Goal: Transaction & Acquisition: Book appointment/travel/reservation

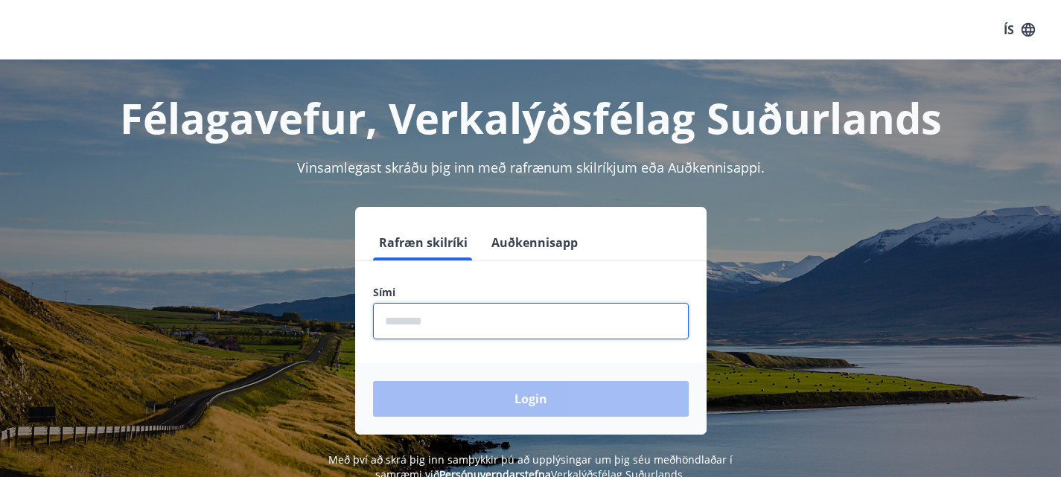
click at [572, 319] on input "phone" at bounding box center [531, 321] width 316 height 36
type input "********"
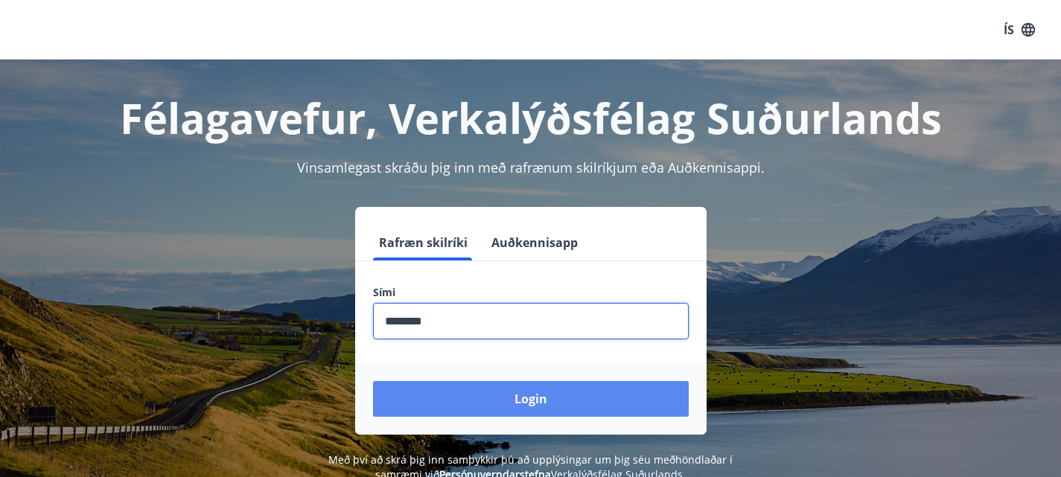
click at [508, 395] on button "Login" at bounding box center [531, 399] width 316 height 36
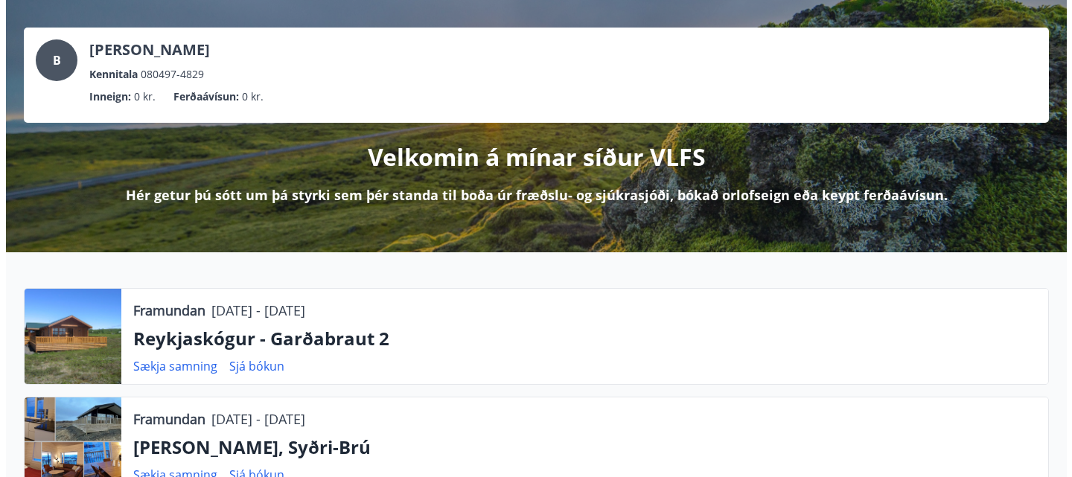
scroll to position [20, 0]
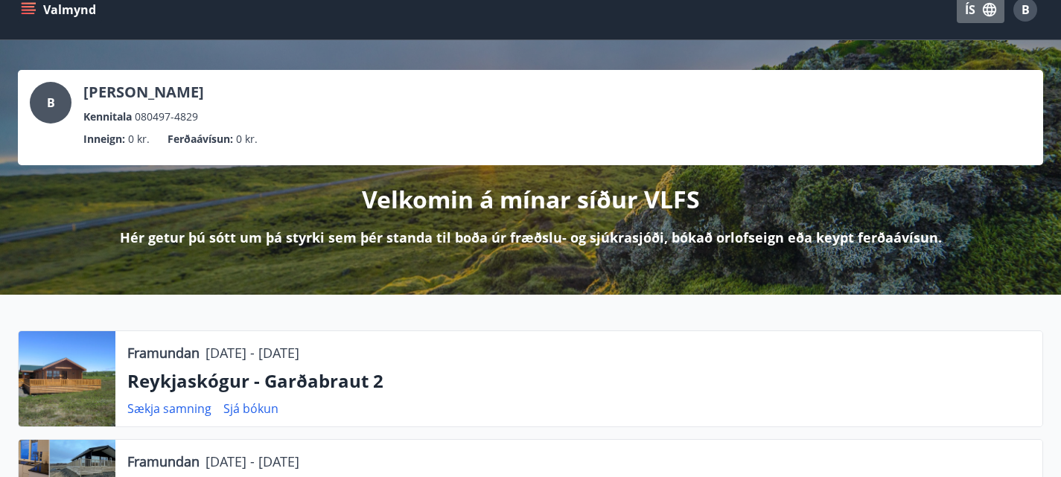
click at [989, 0] on button "ÍS" at bounding box center [981, 9] width 48 height 27
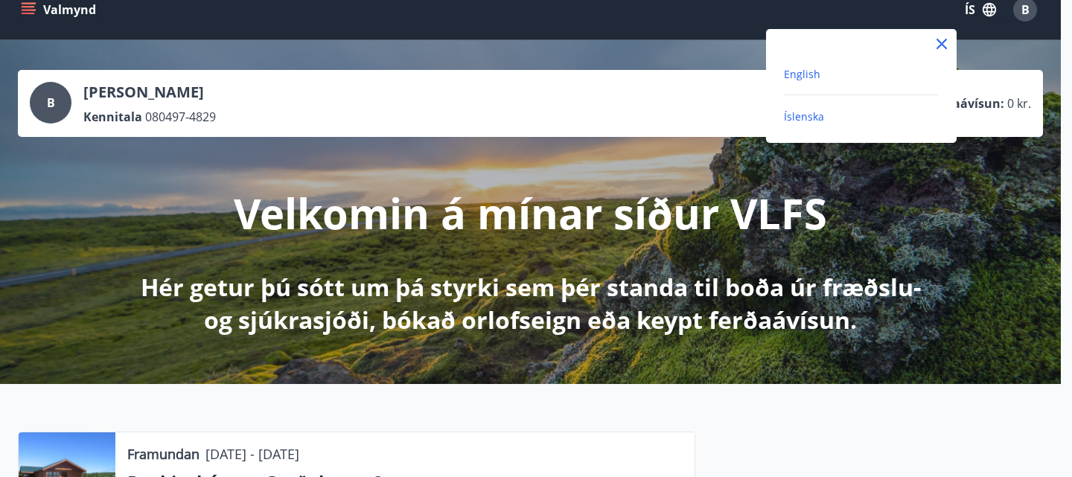
click at [792, 72] on span "English" at bounding box center [802, 74] width 36 height 14
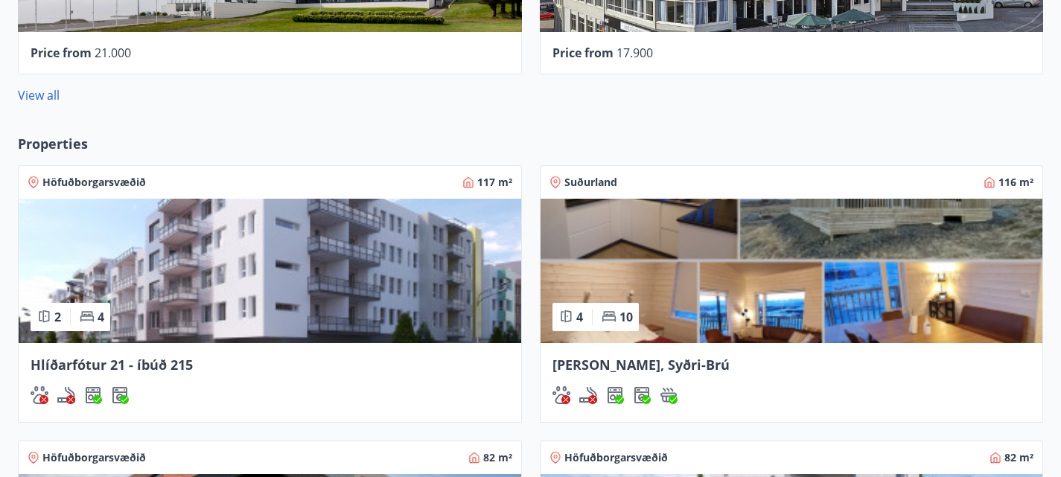
scroll to position [1166, 0]
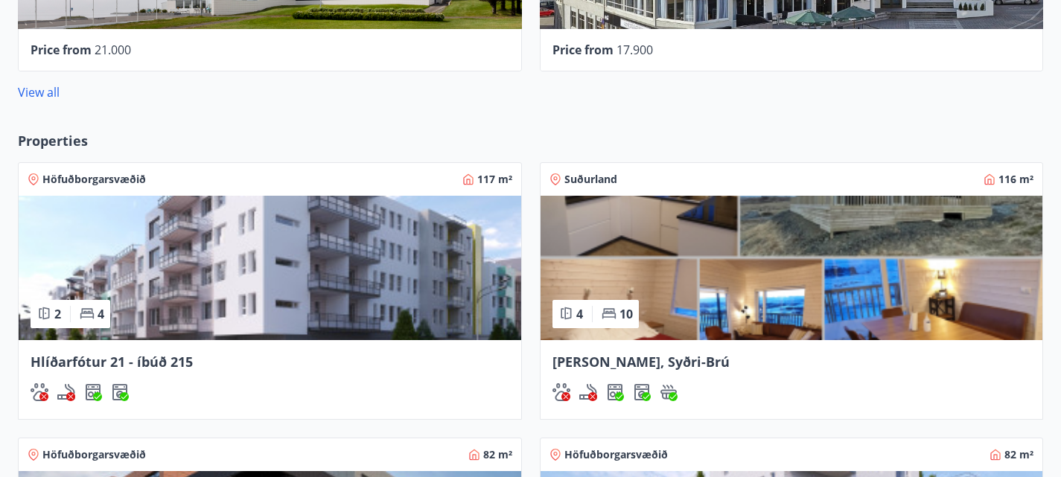
click at [552, 352] on div "[PERSON_NAME], Syðri-Brú" at bounding box center [791, 361] width 479 height 19
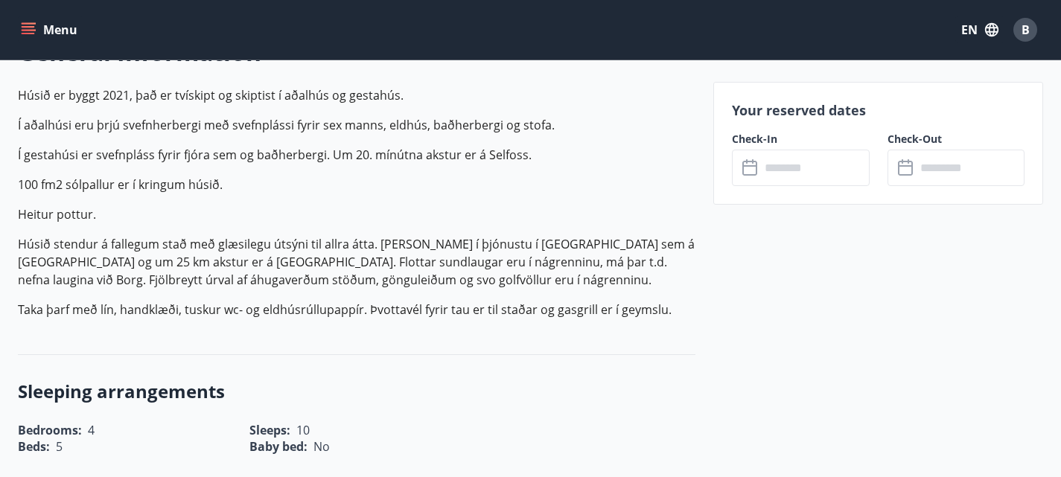
scroll to position [490, 0]
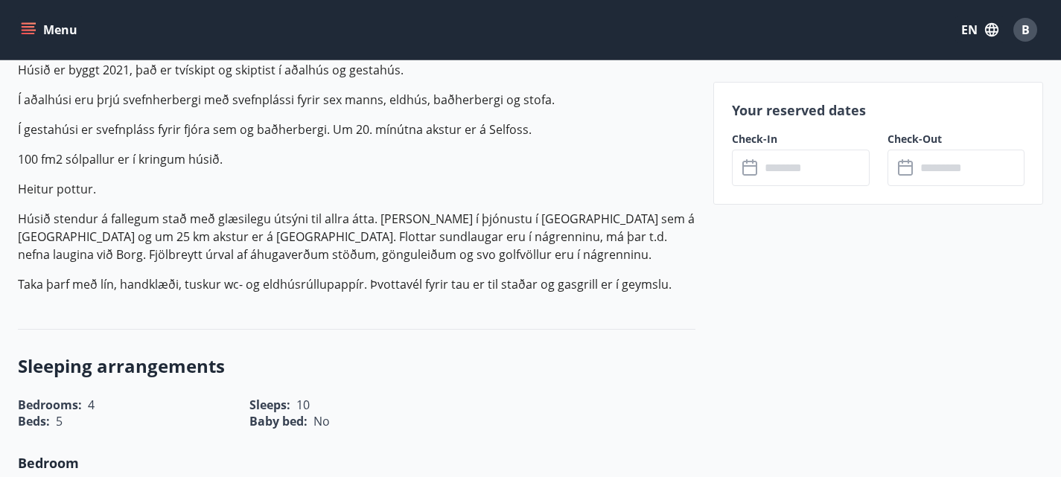
click at [787, 149] on div "Check-In ​ ​" at bounding box center [792, 159] width 156 height 54
click at [787, 159] on input "text" at bounding box center [814, 168] width 109 height 36
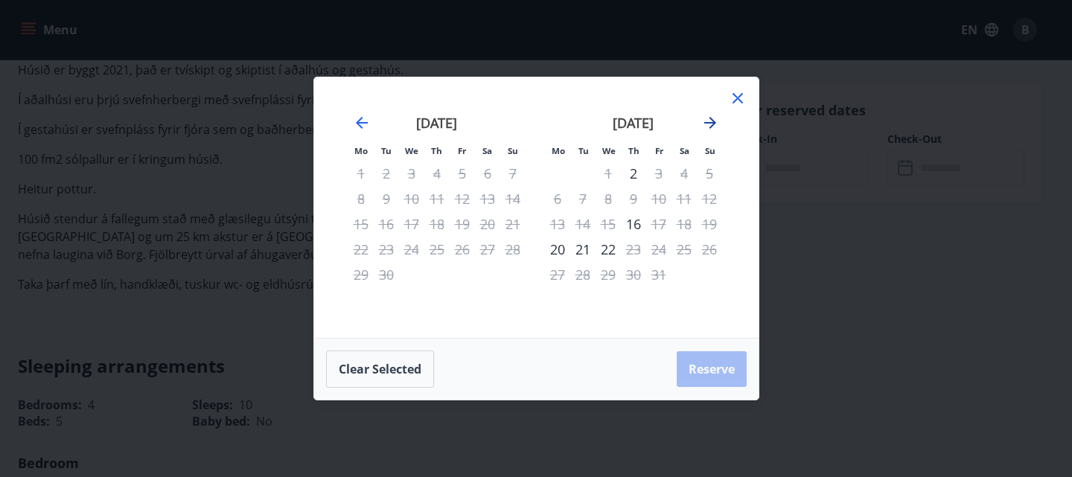
click at [712, 127] on icon "Move forward to switch to the next month." at bounding box center [710, 123] width 12 height 12
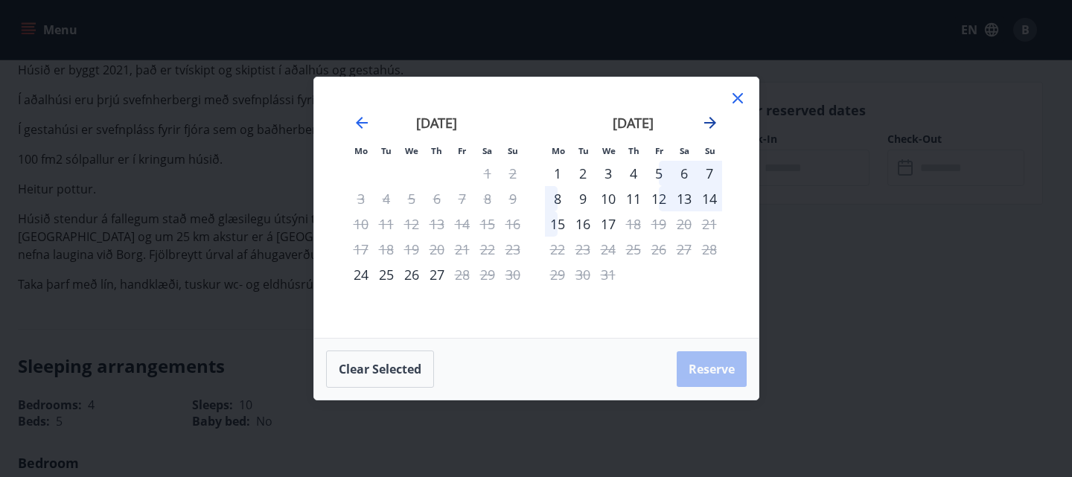
click at [709, 130] on icon "Move forward to switch to the next month." at bounding box center [710, 123] width 18 height 18
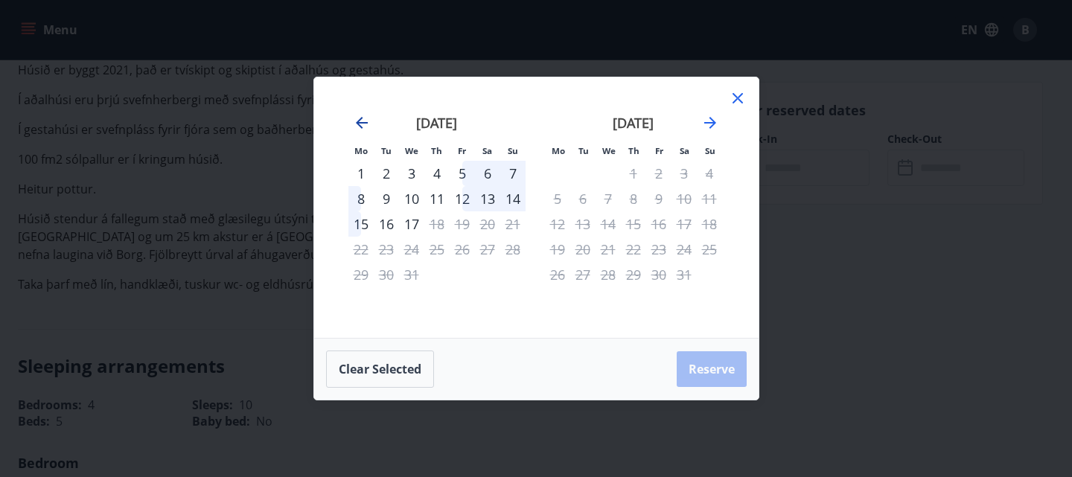
click at [364, 125] on icon "Move backward to switch to the previous month." at bounding box center [362, 123] width 18 height 18
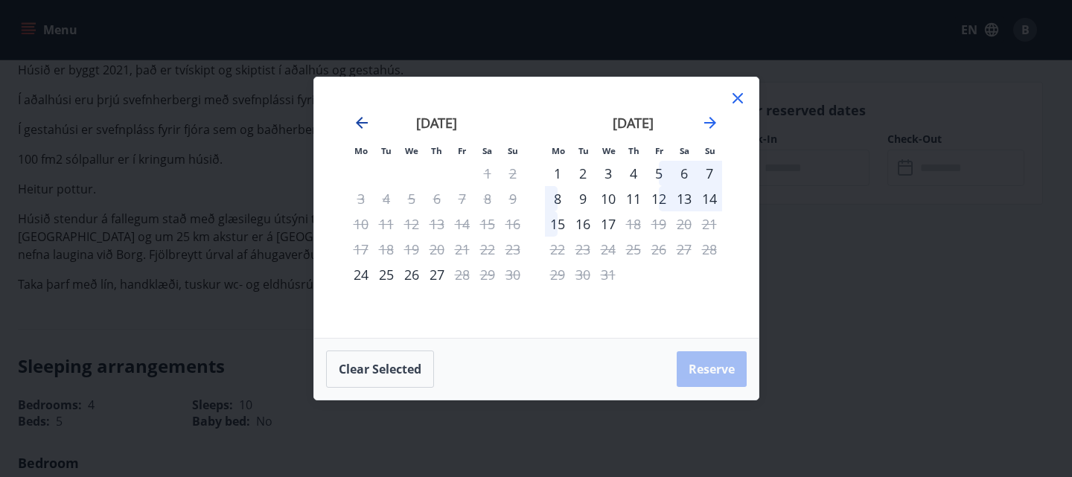
click at [364, 125] on icon "Move backward to switch to the previous month." at bounding box center [362, 123] width 18 height 18
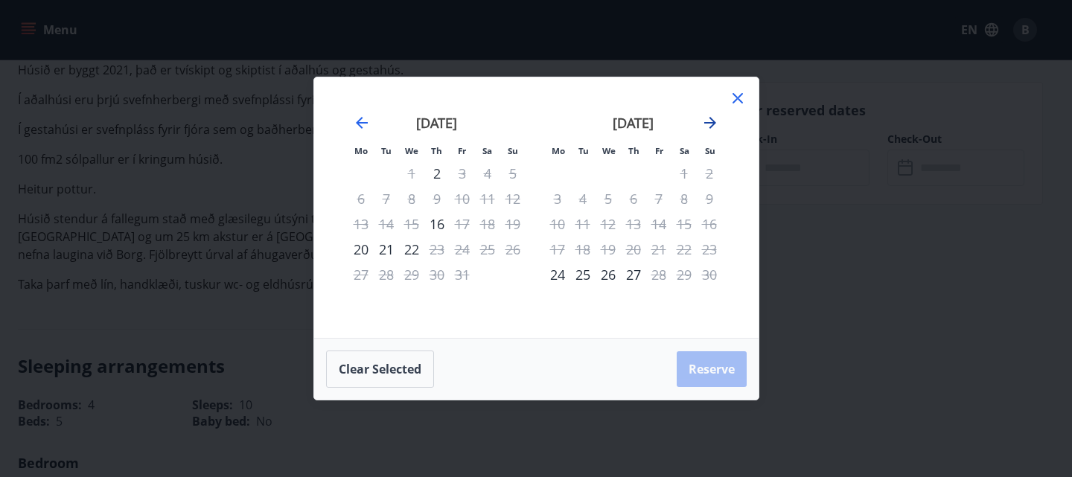
click at [702, 126] on icon "Move forward to switch to the next month." at bounding box center [710, 123] width 18 height 18
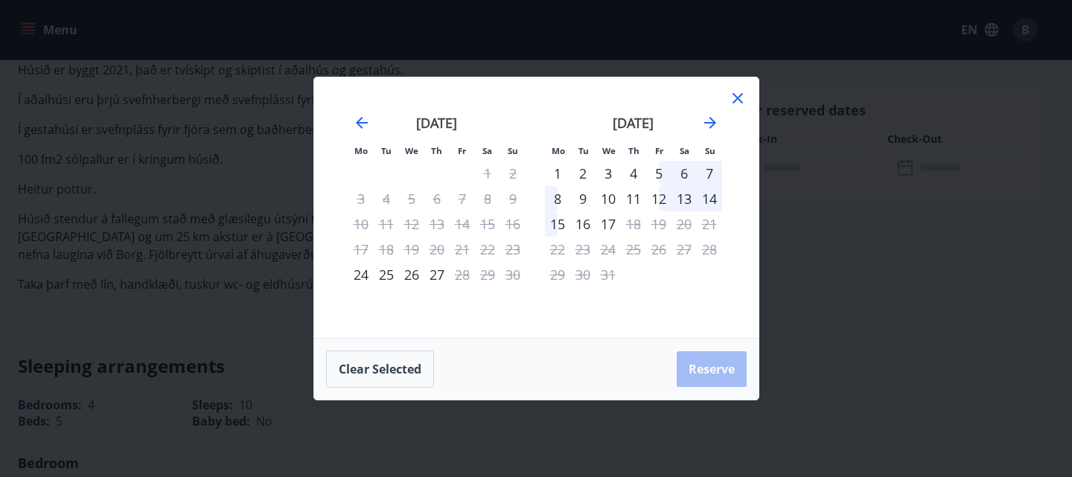
click at [742, 98] on icon at bounding box center [738, 98] width 18 height 18
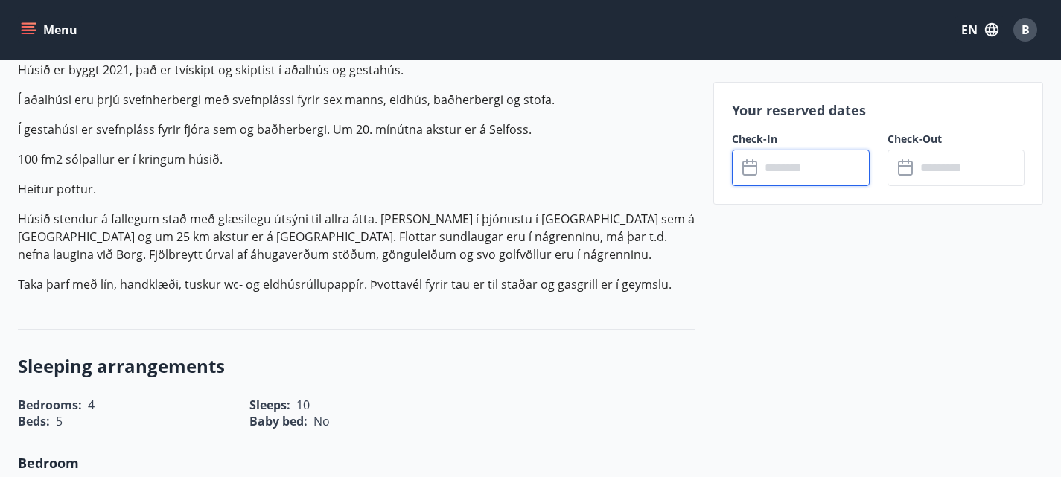
scroll to position [0, 0]
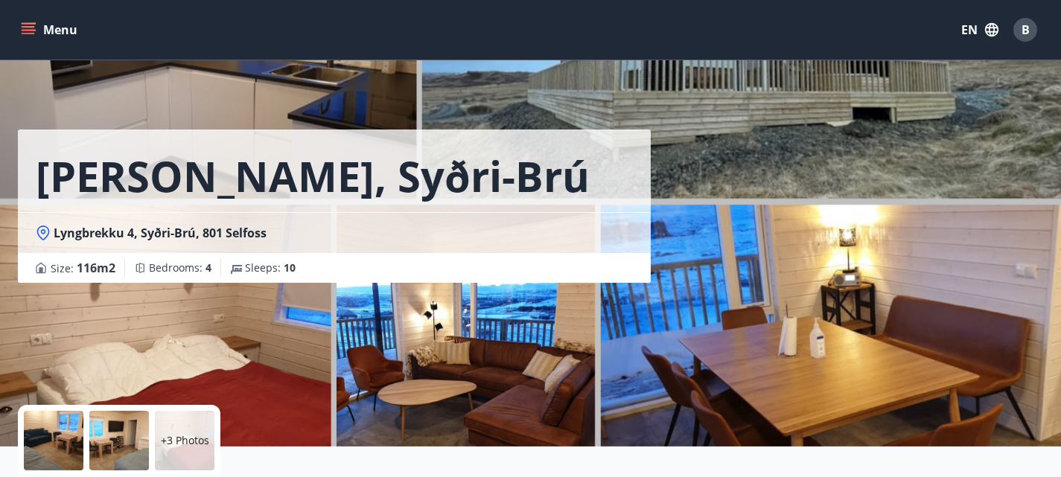
click at [26, 27] on icon "menu" at bounding box center [28, 26] width 13 height 1
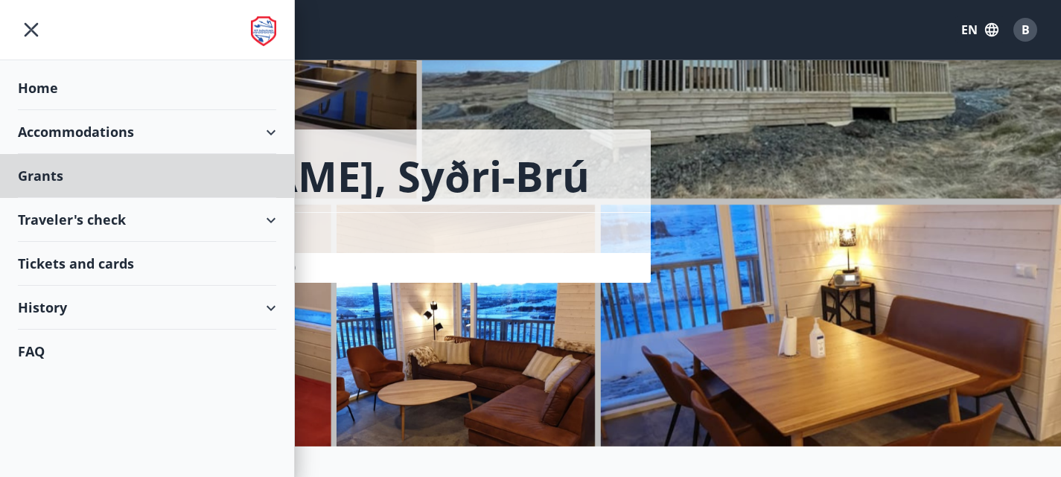
click at [66, 81] on div "Home" at bounding box center [147, 88] width 258 height 44
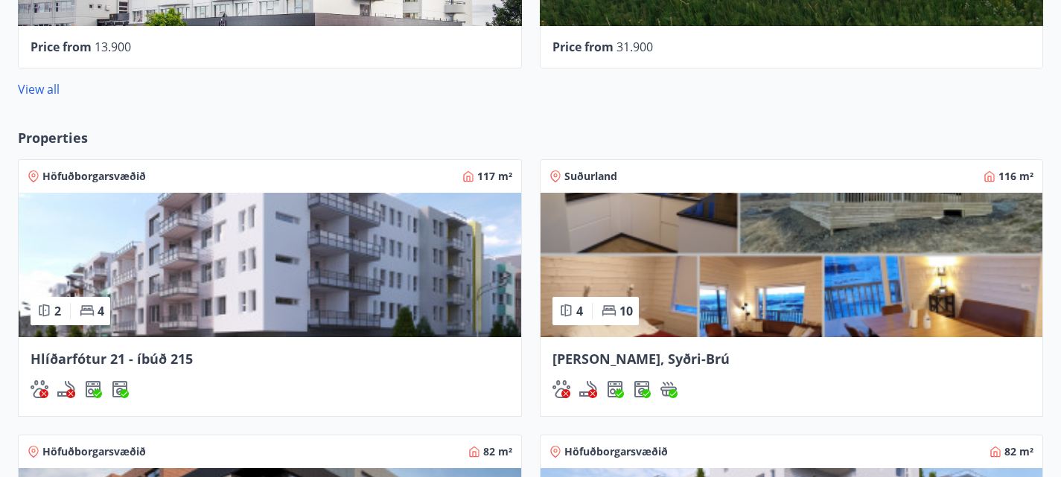
scroll to position [1174, 0]
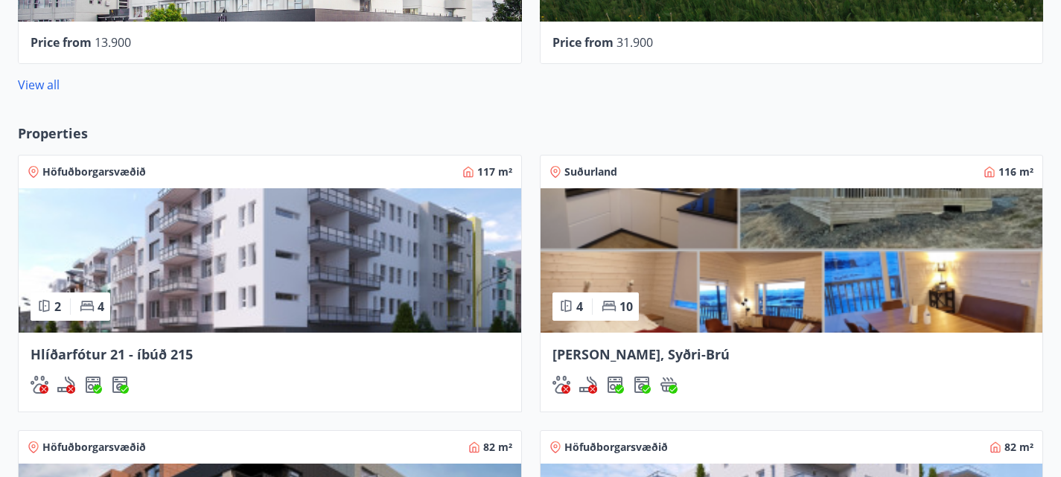
click at [176, 345] on span "Hlíðarfótur 21 - íbúð 215" at bounding box center [112, 354] width 162 height 18
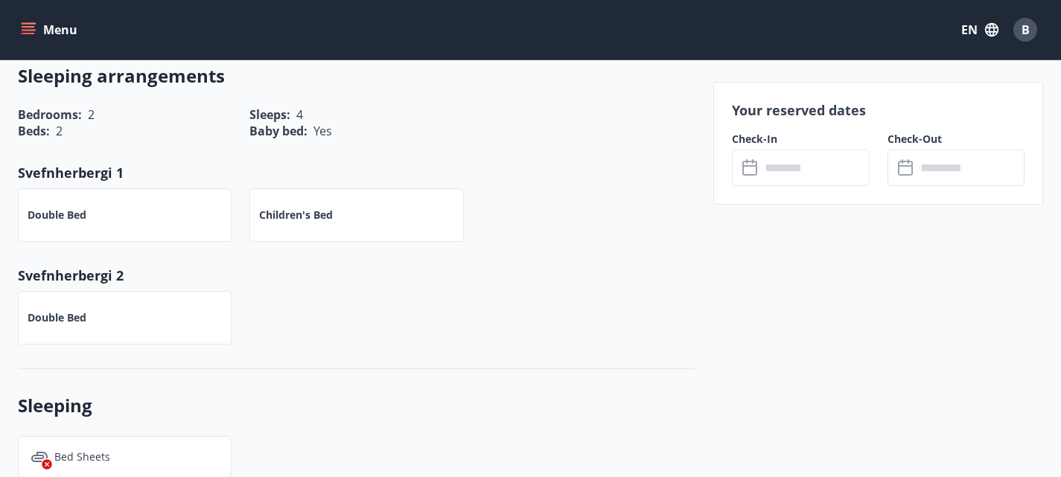
scroll to position [634, 0]
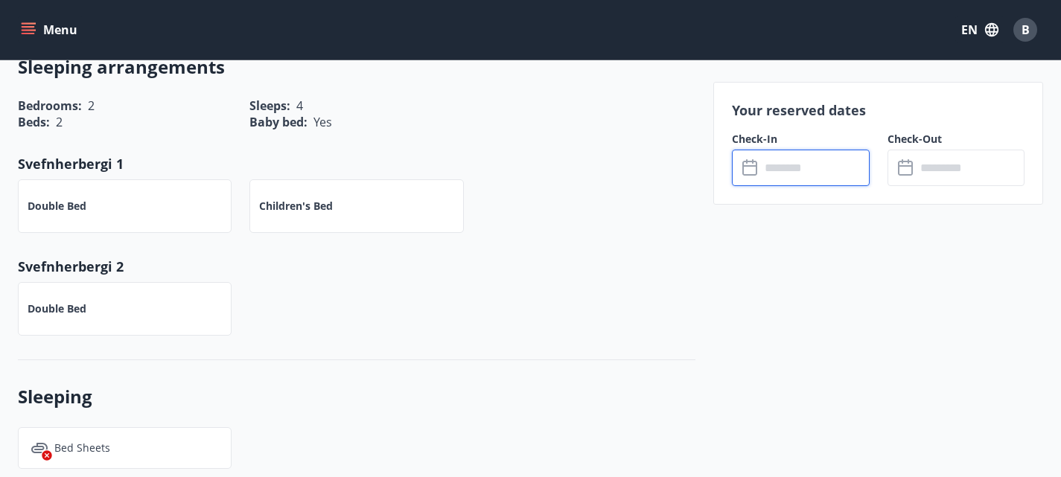
click at [779, 162] on input "text" at bounding box center [814, 168] width 109 height 36
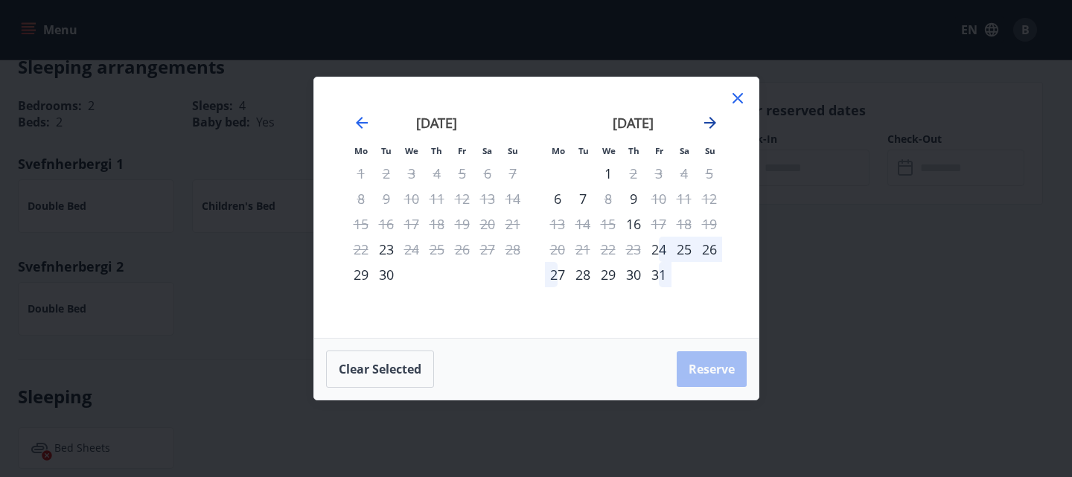
click at [716, 121] on icon "Move forward to switch to the next month." at bounding box center [710, 123] width 18 height 18
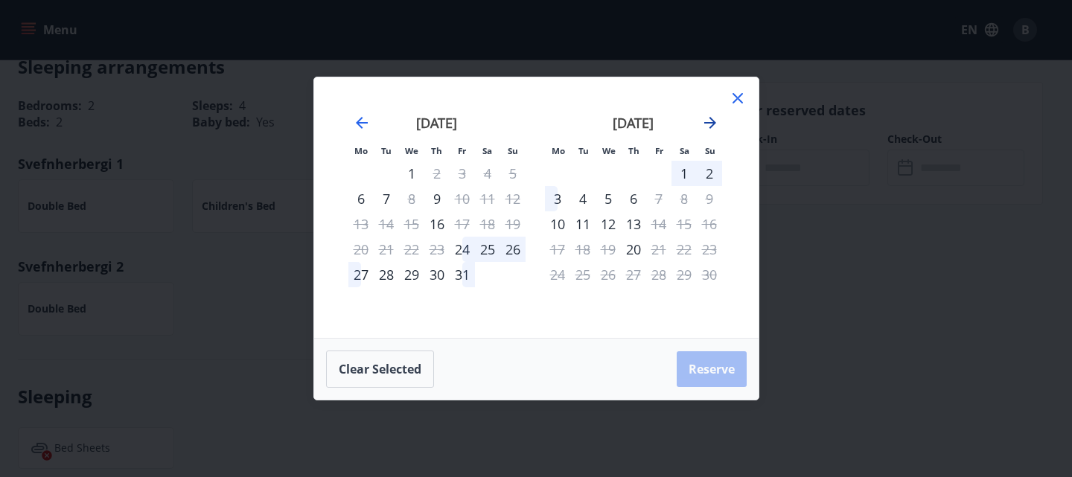
click at [716, 121] on icon "Move forward to switch to the next month." at bounding box center [710, 123] width 18 height 18
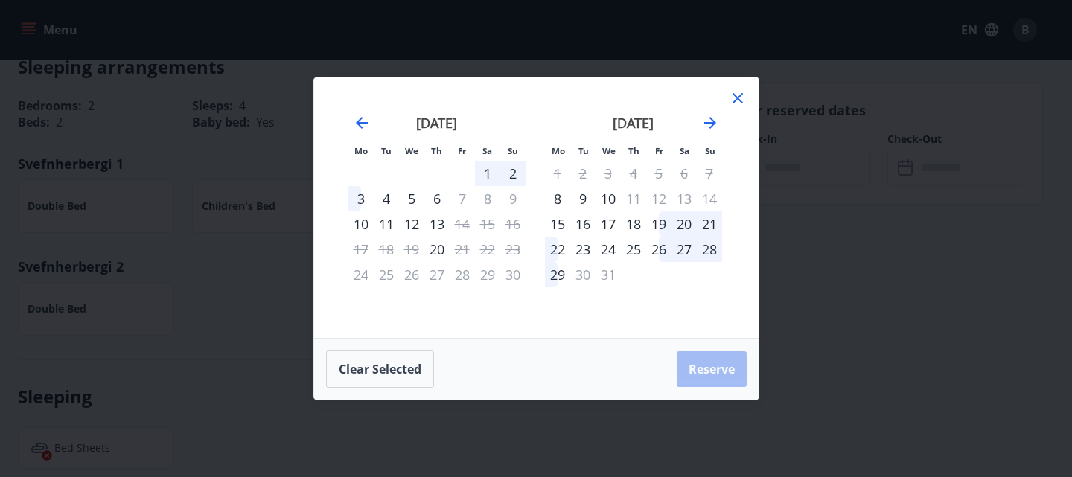
click at [661, 224] on div "19" at bounding box center [658, 223] width 25 height 25
click at [557, 246] on div "22" at bounding box center [557, 249] width 25 height 25
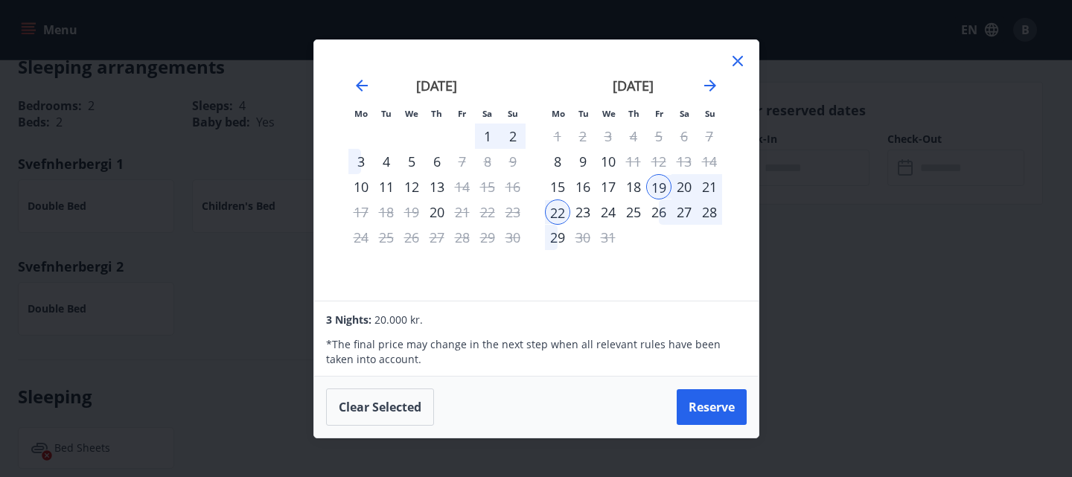
click at [610, 211] on div "24" at bounding box center [608, 212] width 25 height 25
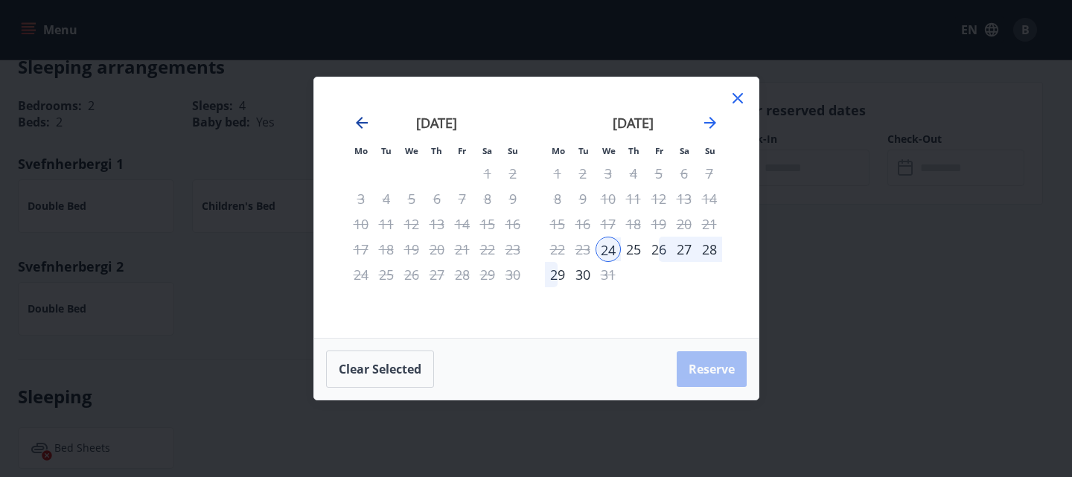
click at [360, 121] on icon "Move backward to switch to the previous month." at bounding box center [362, 123] width 12 height 12
click at [708, 123] on icon "Move forward to switch to the next month." at bounding box center [710, 123] width 12 height 12
click at [645, 287] on div "[DATE] 1 2 3 4 5 6 7 8 9 10 11 12 13 14 15 16 17 18 19 20 21 22 23 24 25 26 27 …" at bounding box center [633, 217] width 197 height 244
click at [655, 249] on div "26" at bounding box center [658, 249] width 25 height 25
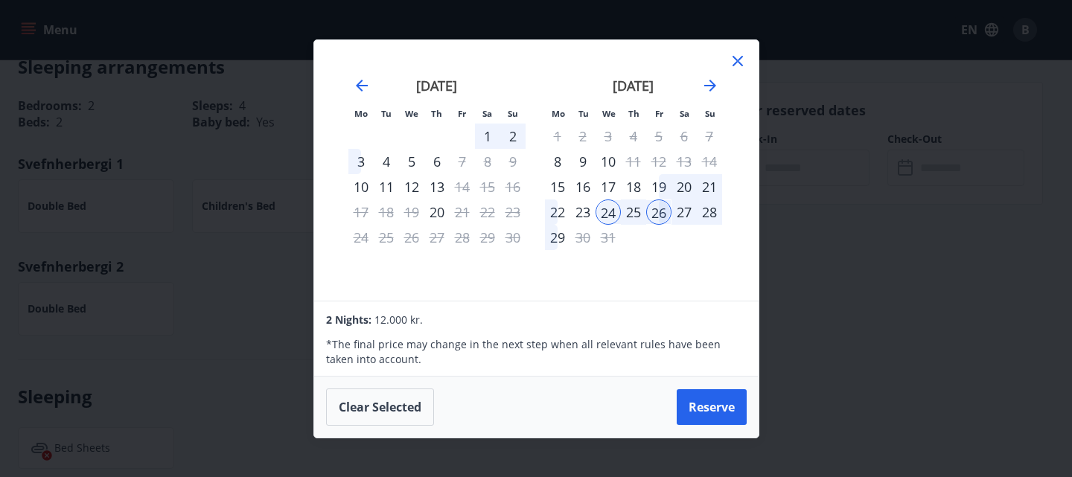
click at [610, 210] on div "24" at bounding box center [608, 212] width 25 height 25
click at [610, 214] on div "24" at bounding box center [608, 212] width 25 height 25
click at [386, 417] on button "Clear selected" at bounding box center [380, 407] width 108 height 37
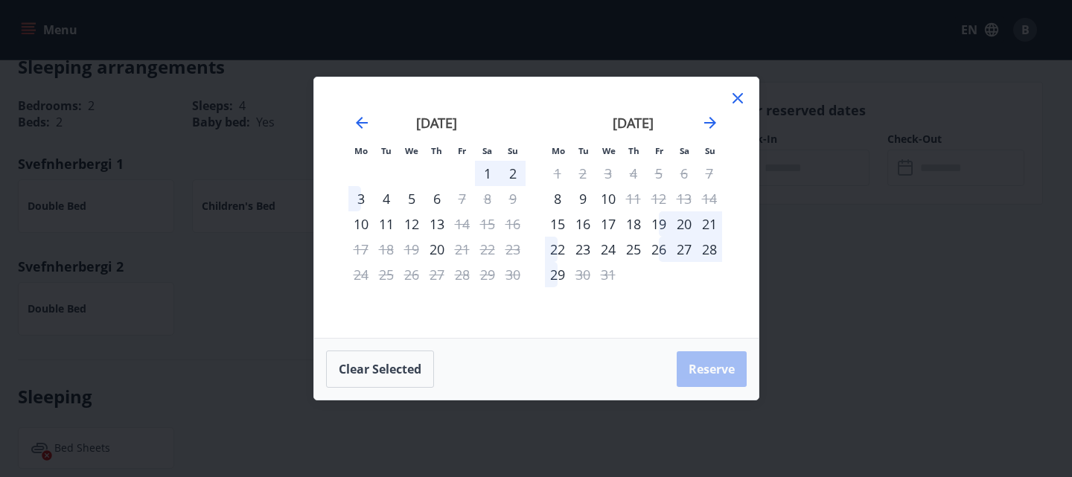
drag, startPoint x: 651, startPoint y: 200, endPoint x: 631, endPoint y: 229, distance: 35.7
click at [631, 229] on tbody "1 2 3 4 5 6 7 8 9 10 11 12 13 14 15 16 17 18 19 20 21 22 23 24 25 26 27 28 29 3…" at bounding box center [633, 224] width 177 height 127
click at [564, 252] on div "22" at bounding box center [557, 249] width 25 height 25
click at [609, 252] on div "24" at bounding box center [608, 249] width 25 height 25
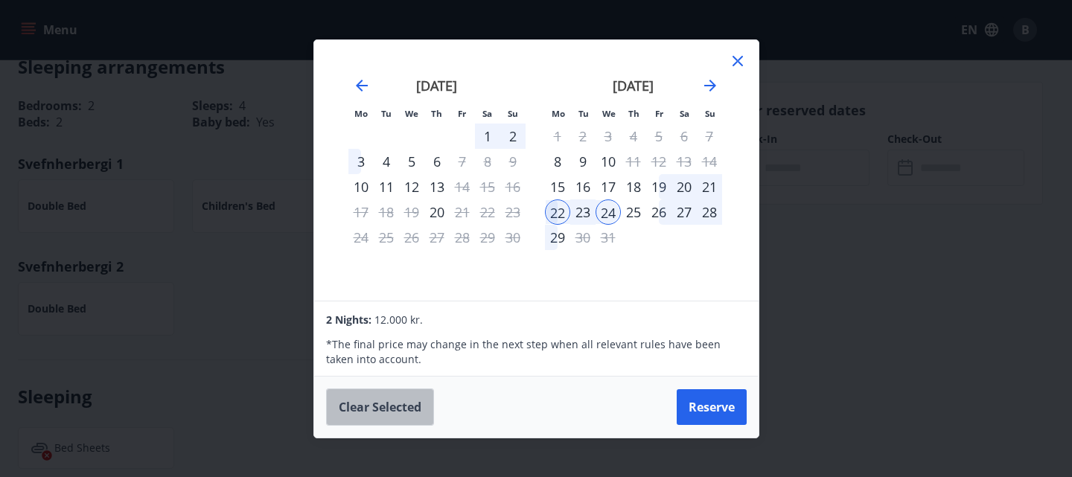
click at [416, 392] on button "Clear selected" at bounding box center [380, 407] width 108 height 37
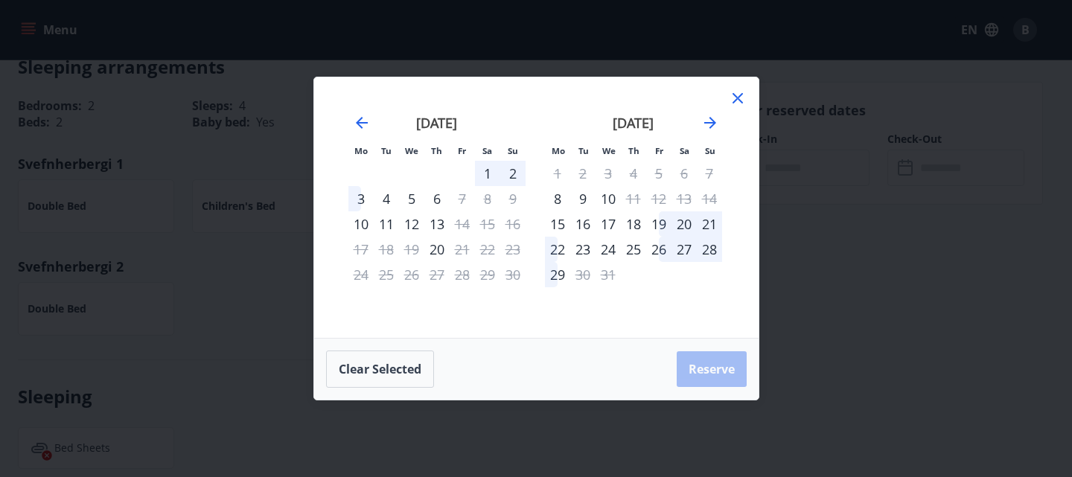
click at [735, 101] on icon at bounding box center [738, 98] width 18 height 18
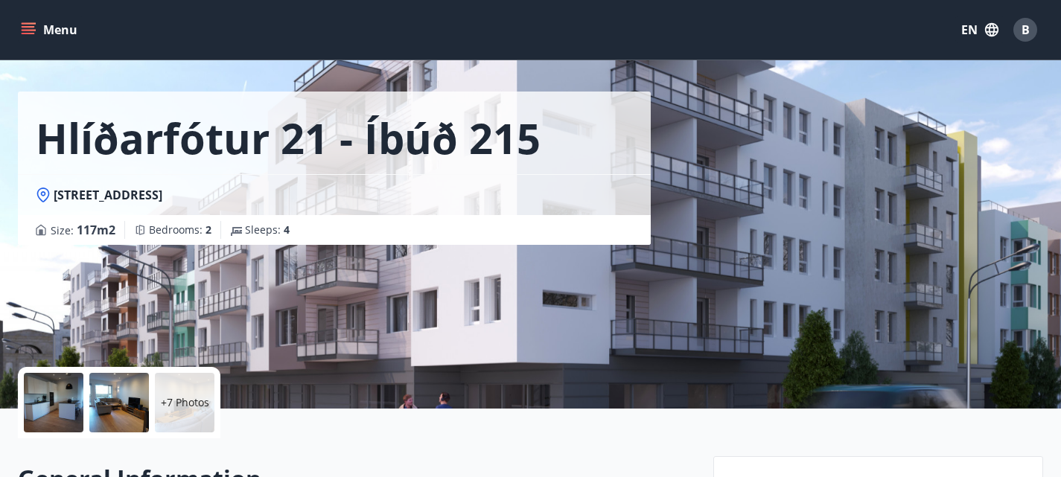
scroll to position [0, 0]
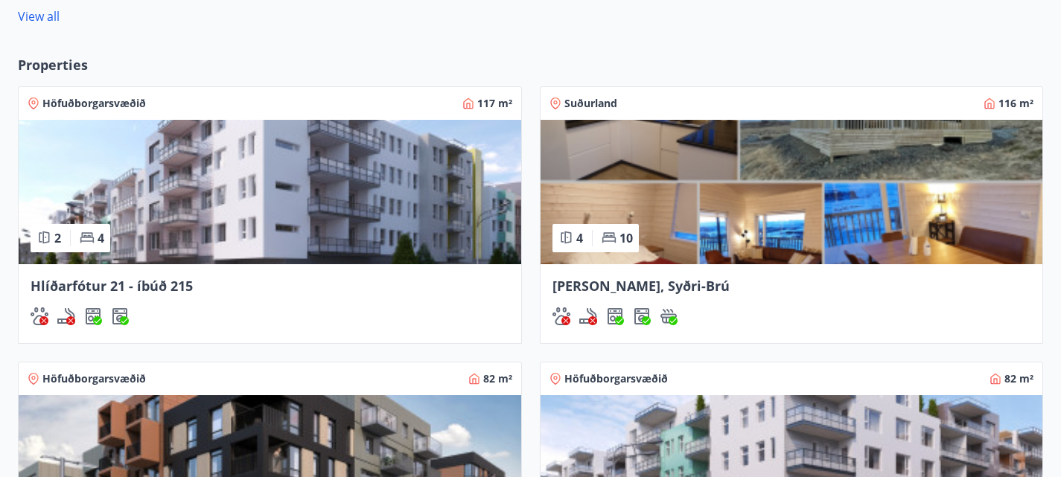
scroll to position [1242, 0]
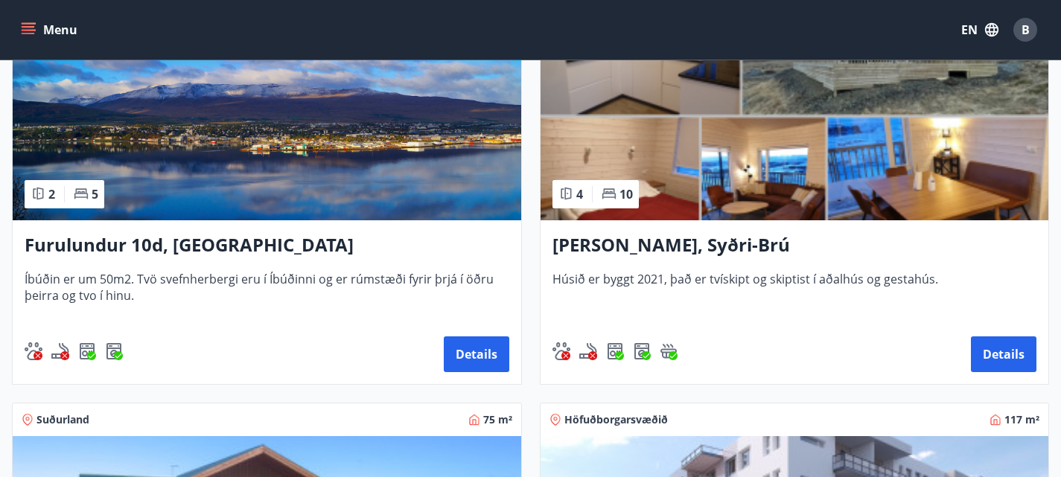
scroll to position [335, 0]
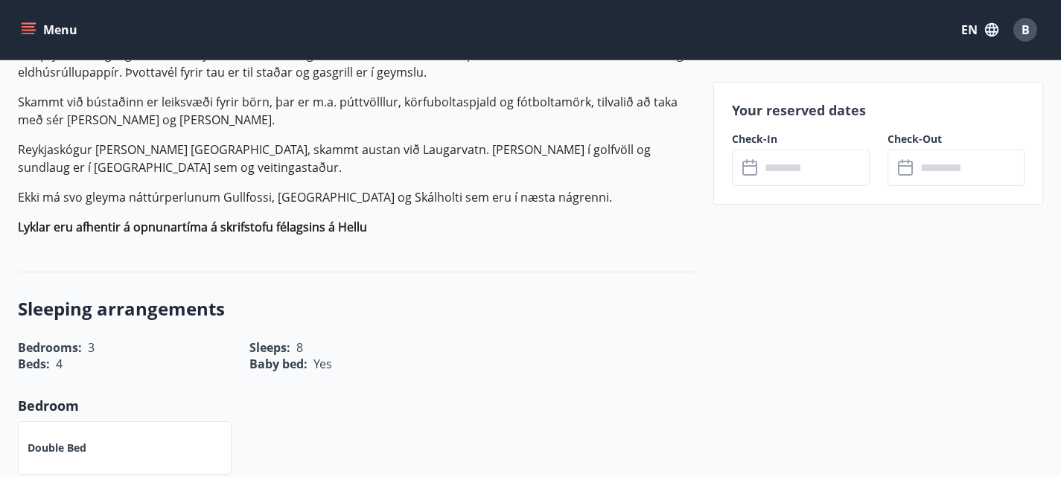
scroll to position [539, 0]
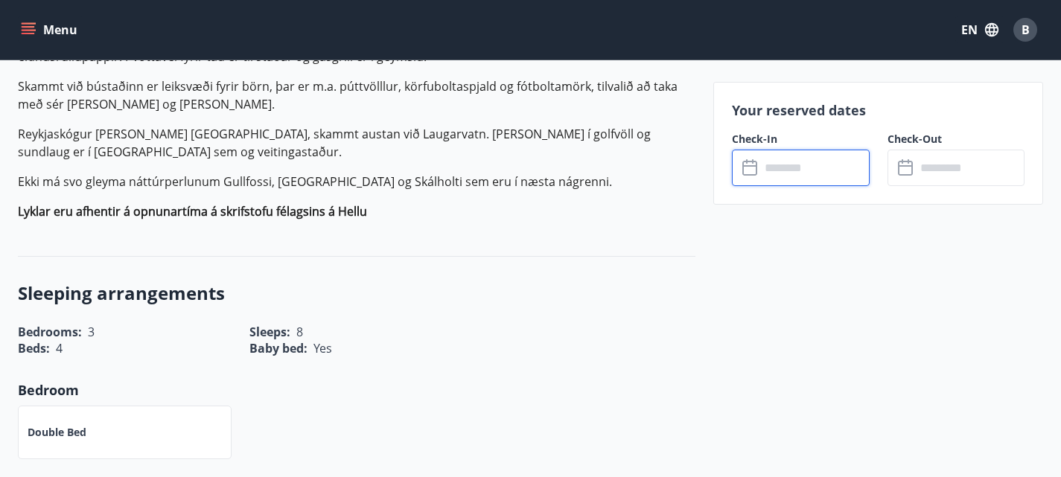
click at [797, 185] on input "text" at bounding box center [814, 168] width 109 height 36
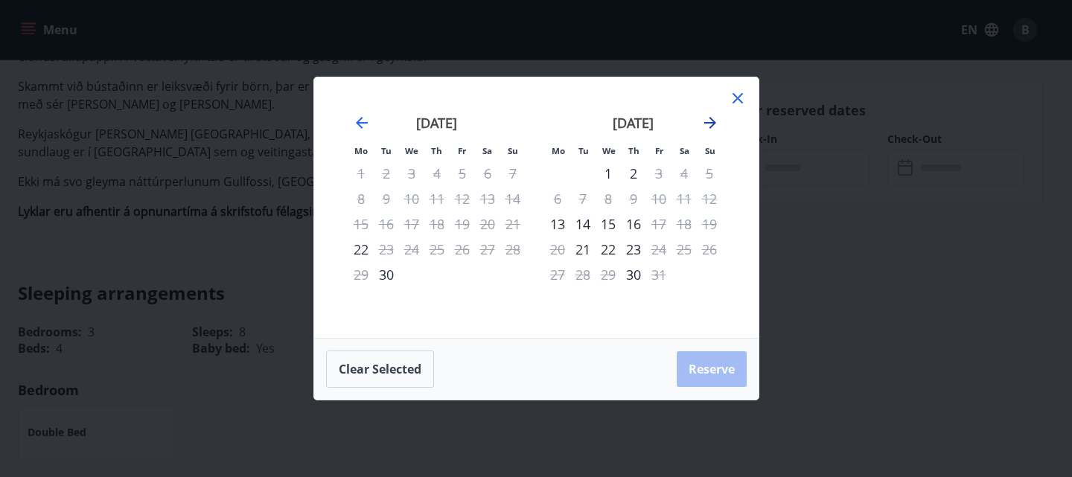
click at [717, 119] on icon "Move forward to switch to the next month." at bounding box center [710, 123] width 18 height 18
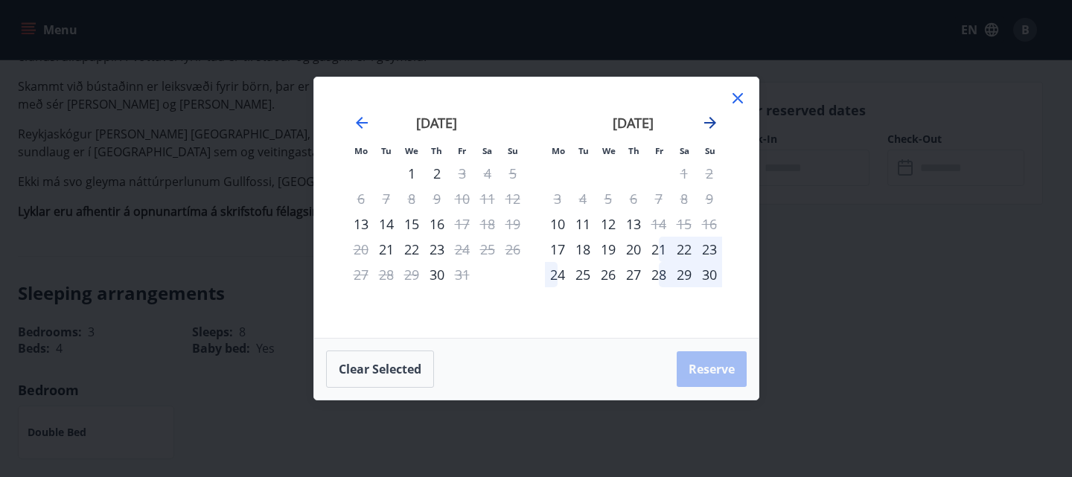
click at [717, 119] on icon "Move forward to switch to the next month." at bounding box center [710, 123] width 18 height 18
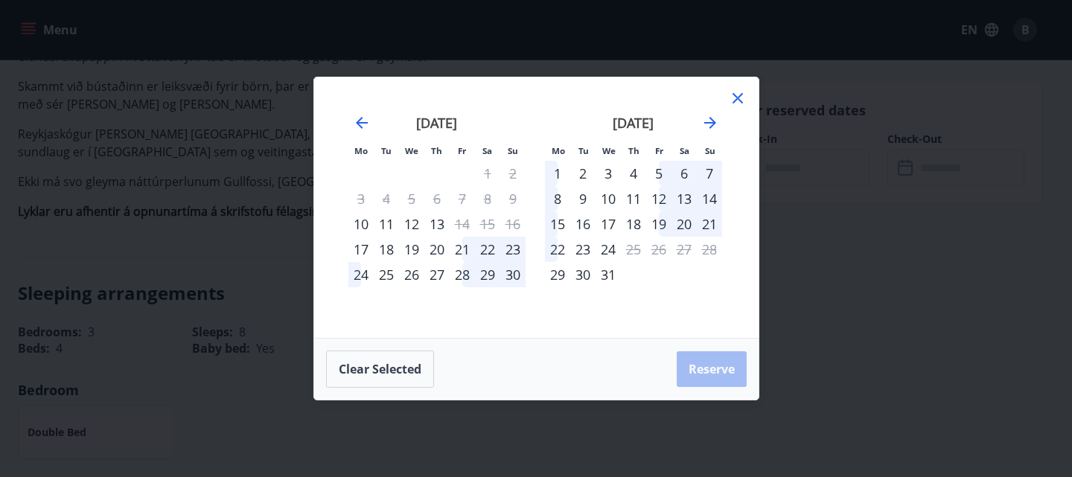
click at [561, 249] on div "22" at bounding box center [557, 249] width 25 height 25
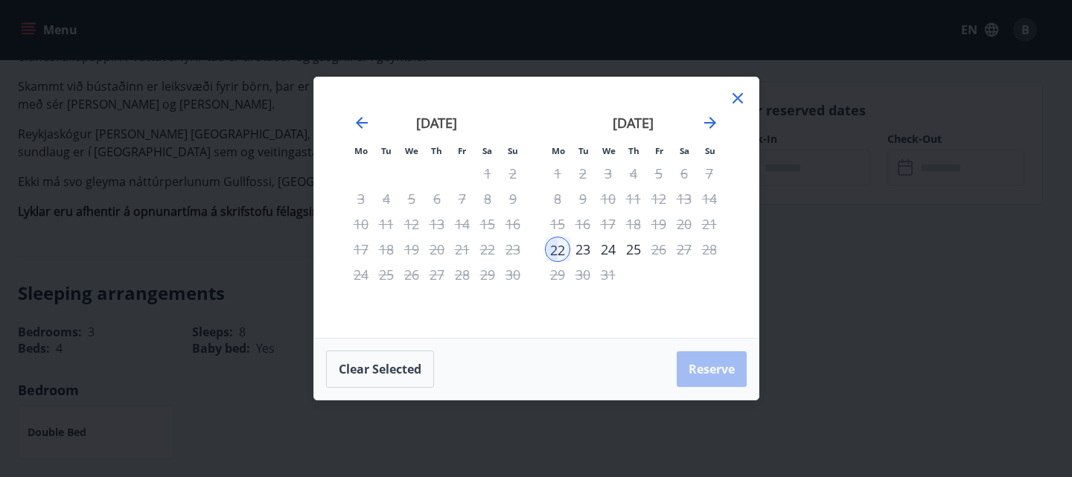
click at [604, 250] on div "24" at bounding box center [608, 249] width 25 height 25
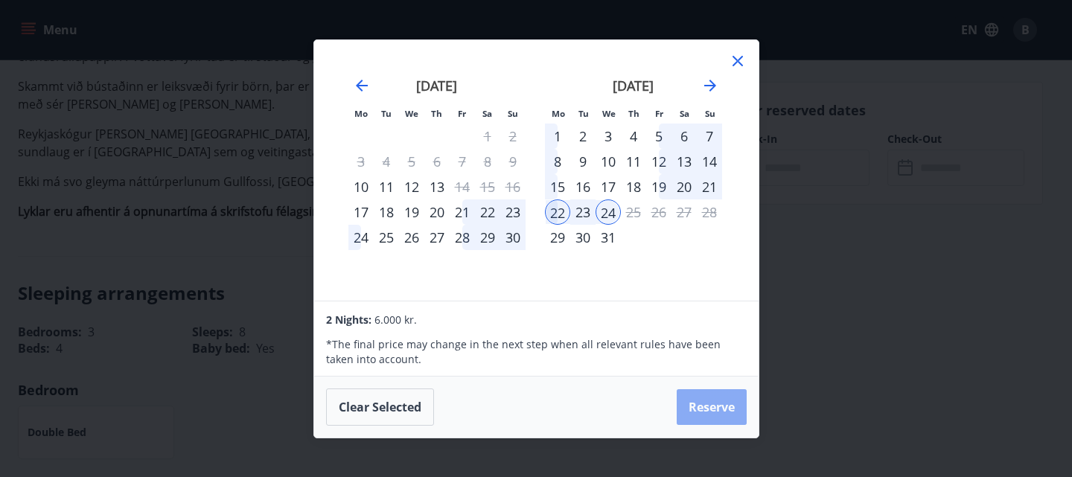
click at [700, 398] on button "Reserve" at bounding box center [712, 407] width 70 height 36
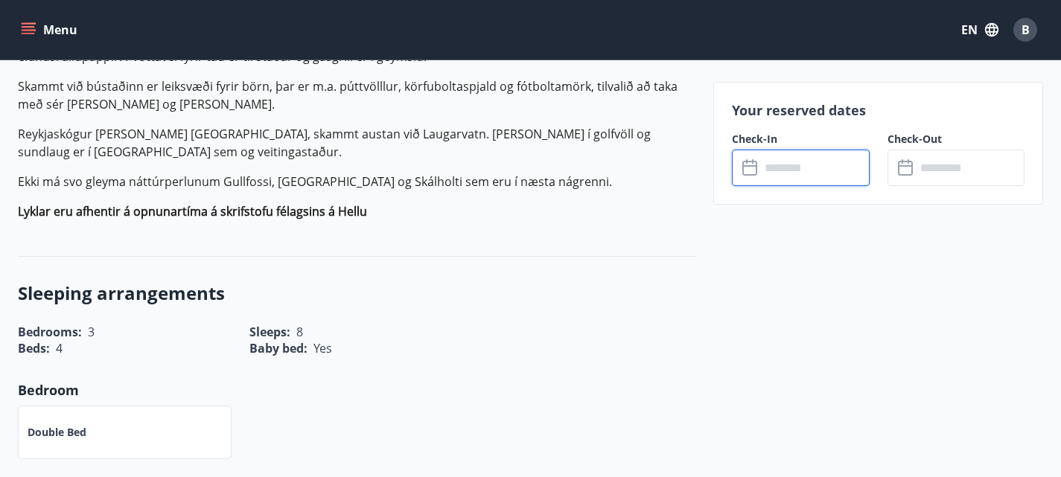
type input "******"
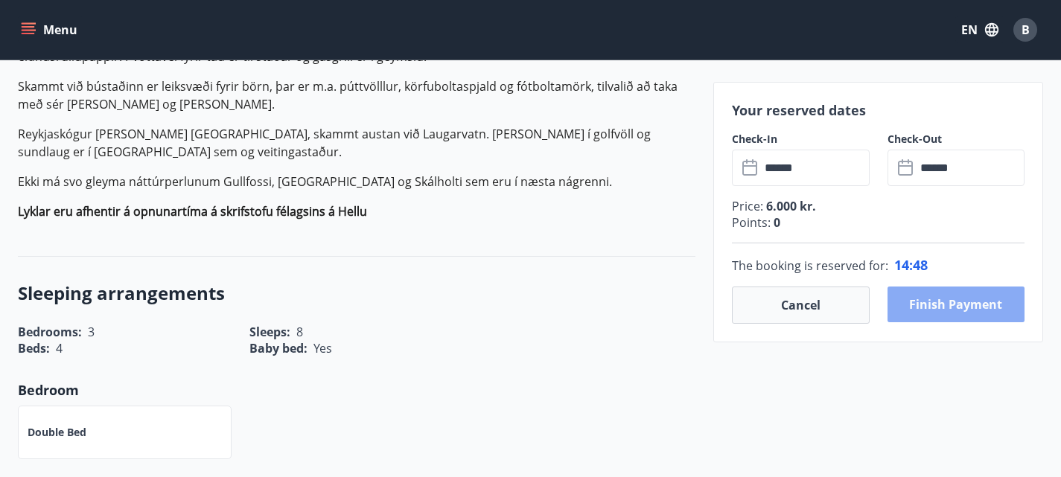
click at [948, 302] on button "Finish payment" at bounding box center [956, 305] width 138 height 36
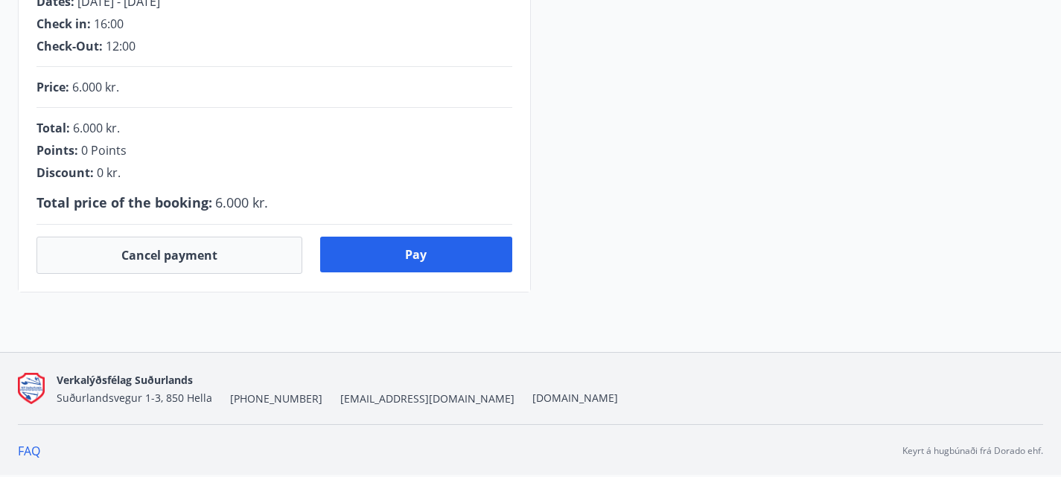
scroll to position [489, 0]
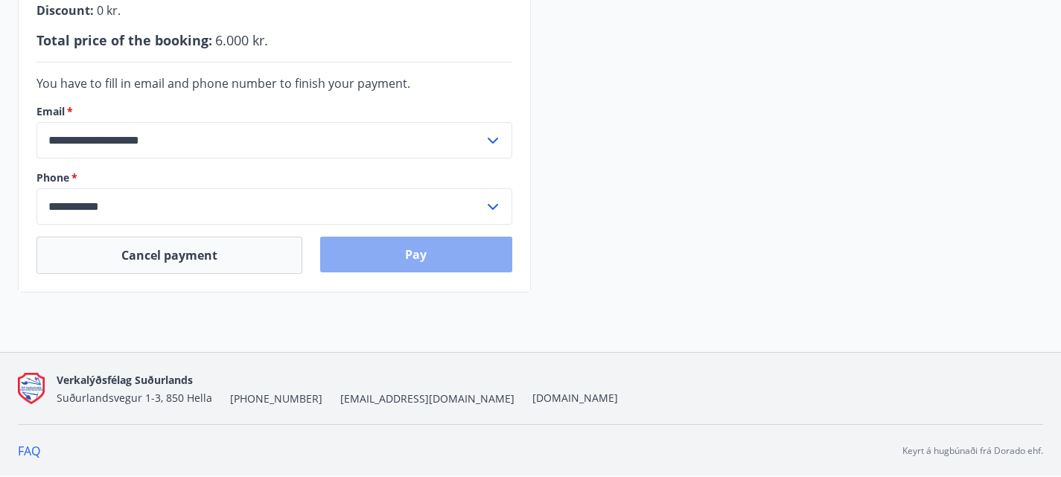
click at [416, 239] on button "Pay" at bounding box center [416, 255] width 192 height 36
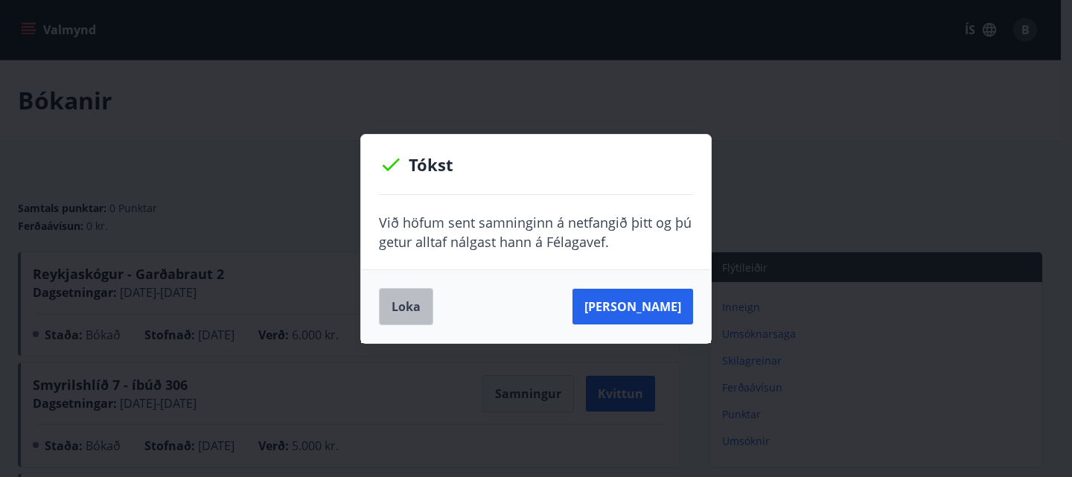
click at [394, 312] on button "Loka" at bounding box center [406, 306] width 54 height 37
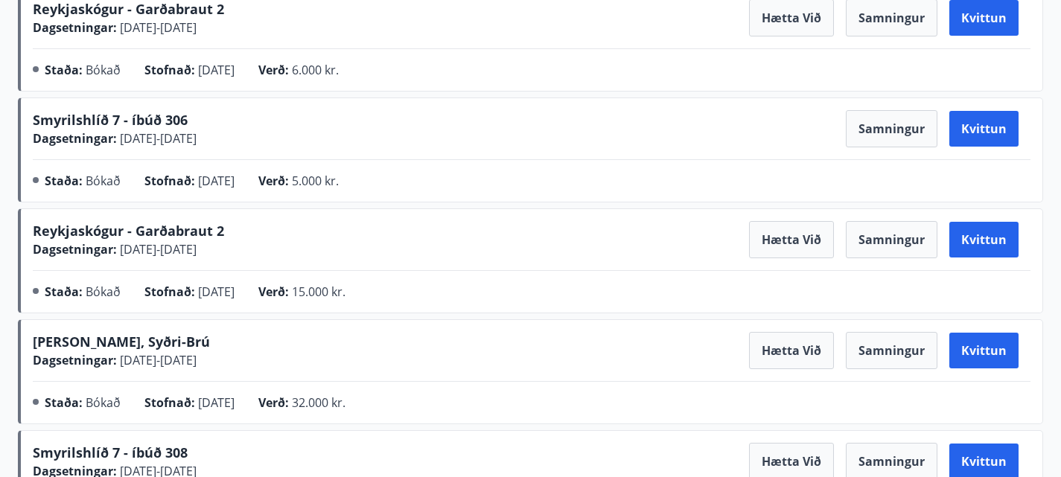
scroll to position [252, 0]
